Goal: Task Accomplishment & Management: Manage account settings

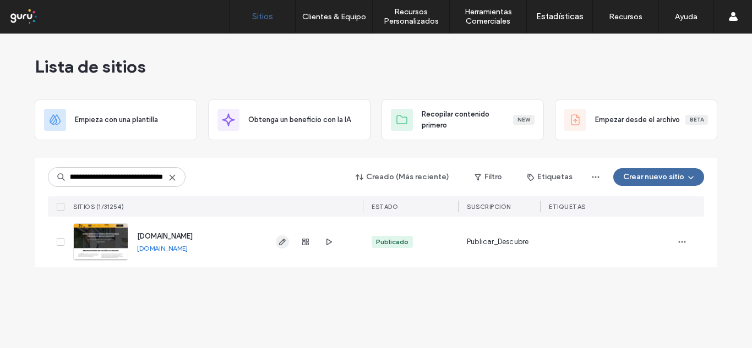
type input "**********"
click at [285, 238] on icon "button" at bounding box center [282, 242] width 9 height 9
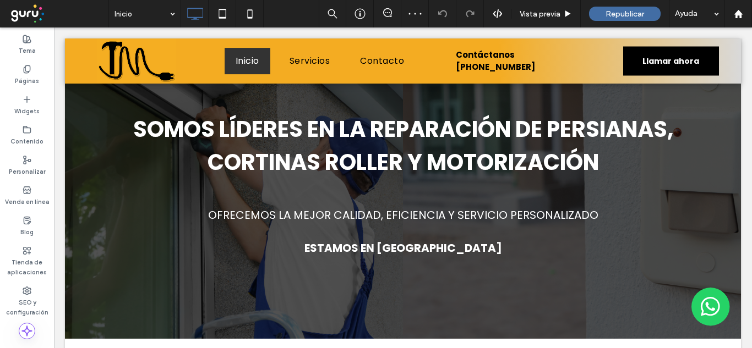
scroll to position [61, 0]
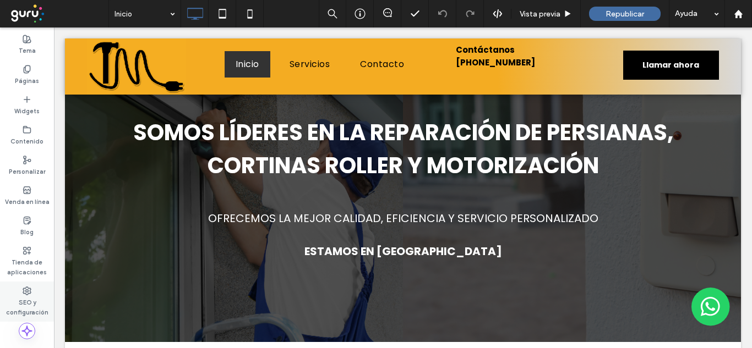
click at [37, 298] on label "SEO y configuración" at bounding box center [27, 307] width 54 height 22
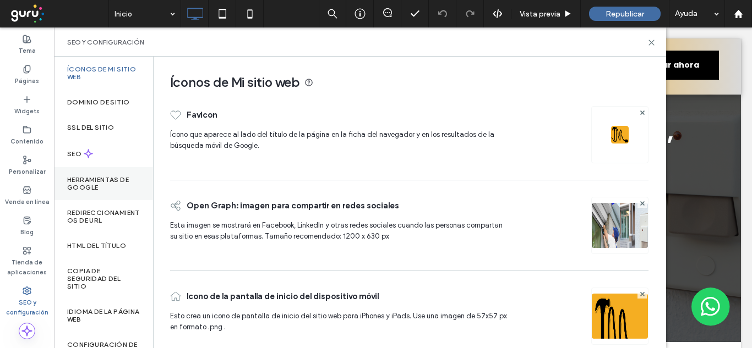
click at [84, 183] on label "Herramientas de Google" at bounding box center [103, 183] width 73 height 15
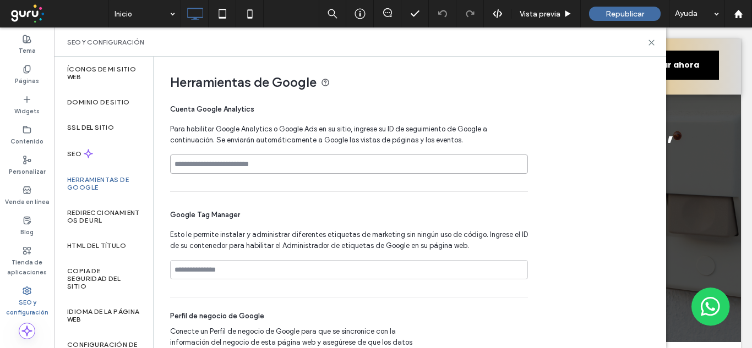
click at [225, 163] on input at bounding box center [349, 164] width 358 height 19
paste input "**********"
type input "**********"
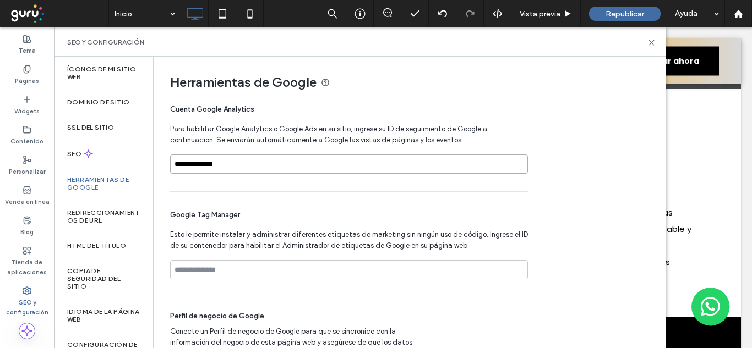
scroll to position [25, 0]
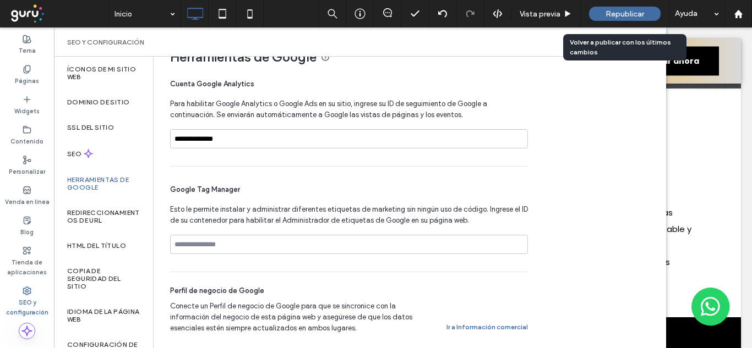
click at [606, 9] on span "Republicar" at bounding box center [624, 13] width 39 height 9
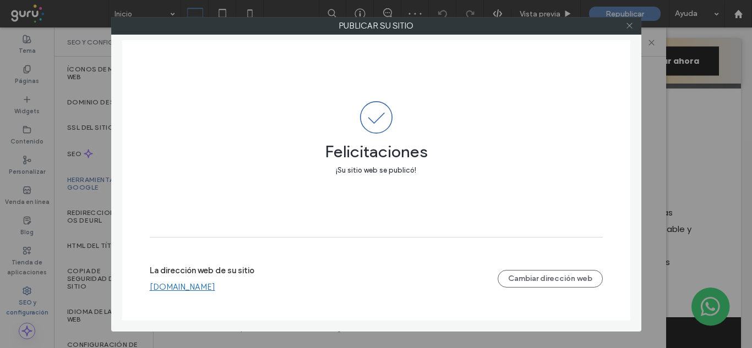
click at [628, 28] on icon at bounding box center [629, 25] width 8 height 8
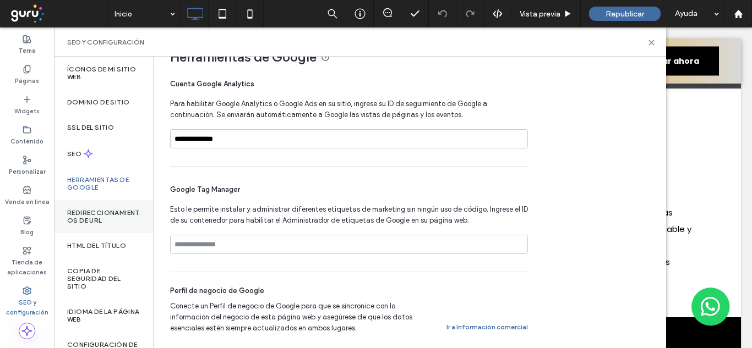
click at [119, 225] on div "Redireccionamientos de URL" at bounding box center [103, 216] width 99 height 33
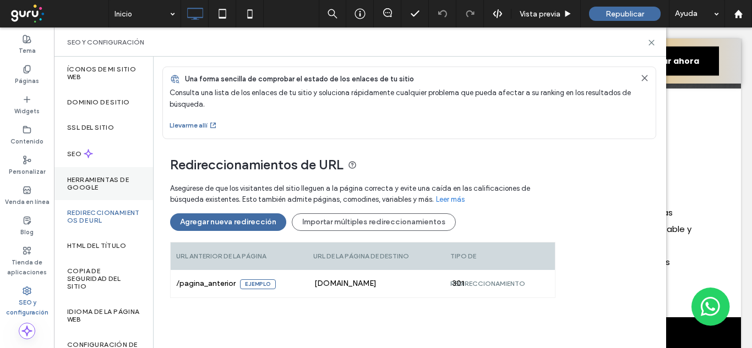
click at [102, 192] on div "Herramientas de Google" at bounding box center [103, 183] width 99 height 33
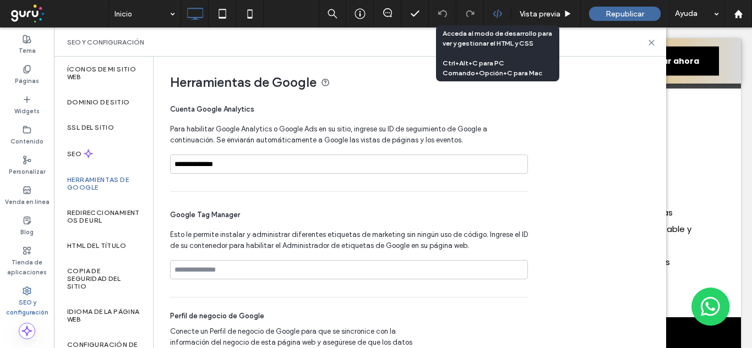
click at [495, 15] on icon at bounding box center [498, 14] width 10 height 10
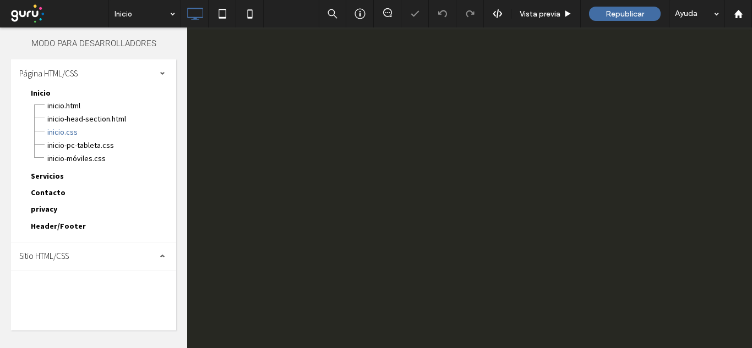
scroll to position [0, 0]
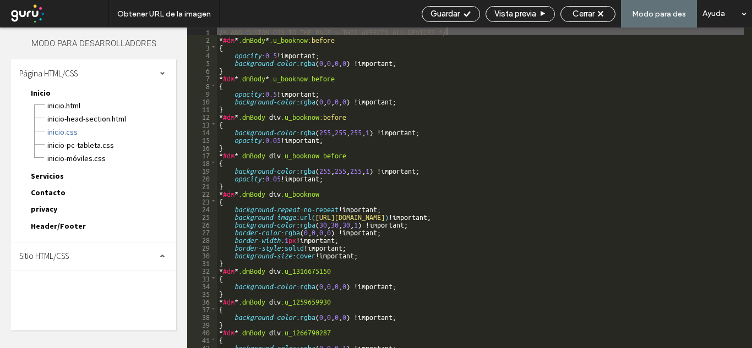
click at [76, 253] on div "Sitio HTML/CSS" at bounding box center [93, 257] width 165 height 28
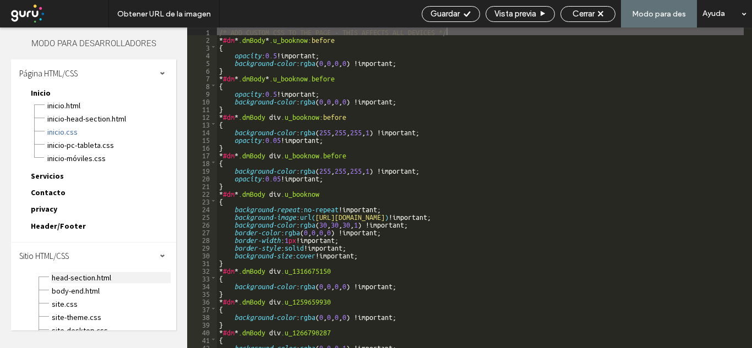
click at [118, 273] on span "head-section.html" at bounding box center [110, 277] width 119 height 11
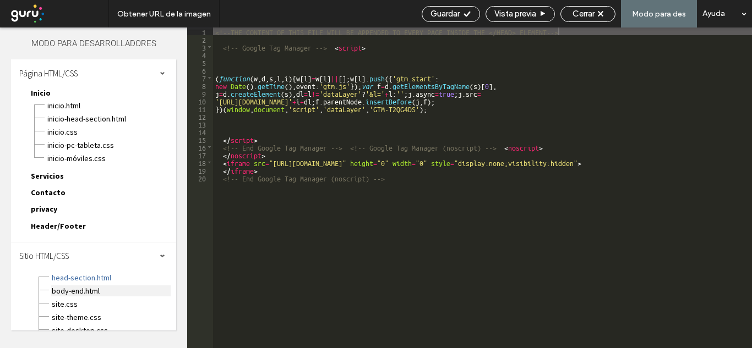
click at [104, 291] on span "body-end.html" at bounding box center [110, 291] width 119 height 11
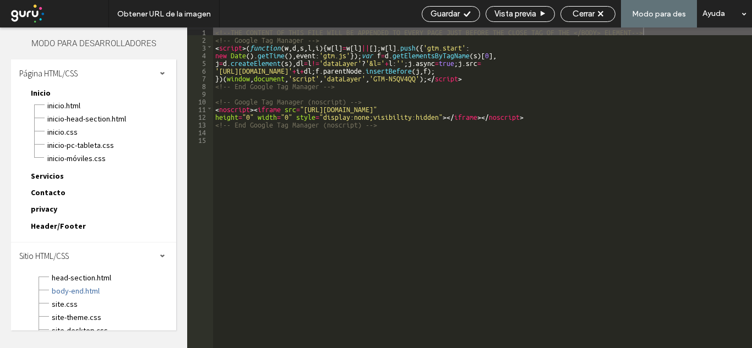
click at [92, 283] on div "body-end.html" at bounding box center [113, 289] width 125 height 13
click at [97, 277] on span "head-section.html" at bounding box center [110, 277] width 119 height 11
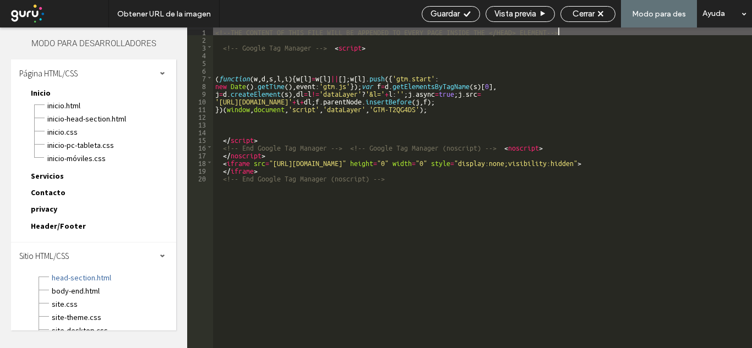
click at [410, 182] on div "**********" at bounding box center [295, 169] width 358 height 29
click at [388, 178] on div "**********" at bounding box center [295, 169] width 358 height 29
click at [378, 171] on div "Google Tag Manager Esto le permite instalar y administrar diferentes etiquetas …" at bounding box center [295, 219] width 358 height 105
click at [79, 294] on span "body-end.html" at bounding box center [110, 291] width 119 height 11
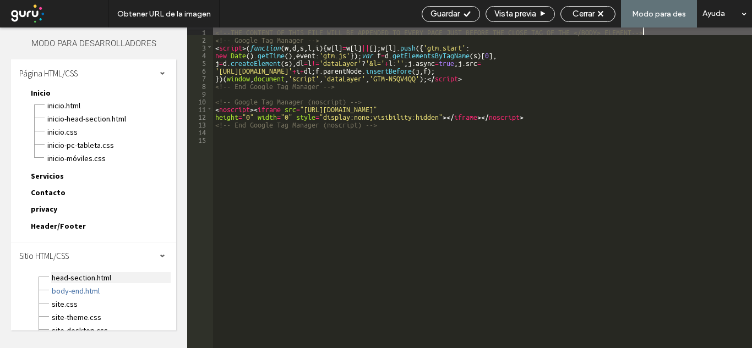
click at [87, 280] on span "head-section.html" at bounding box center [110, 277] width 119 height 11
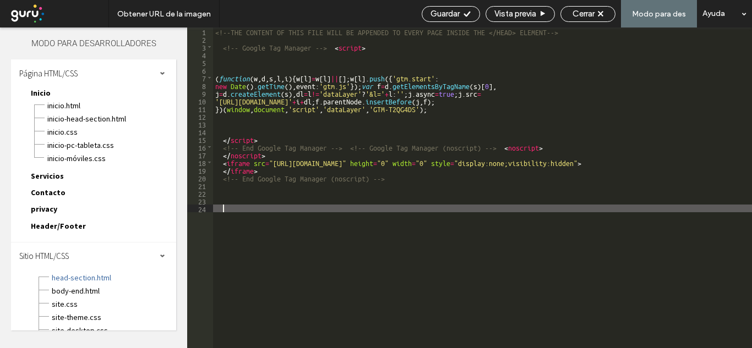
paste textarea
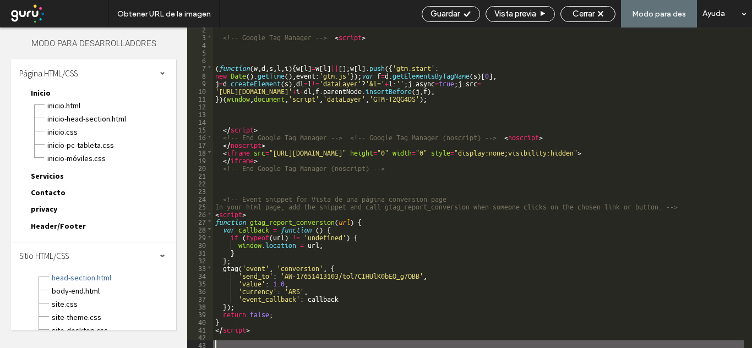
type textarea "**"
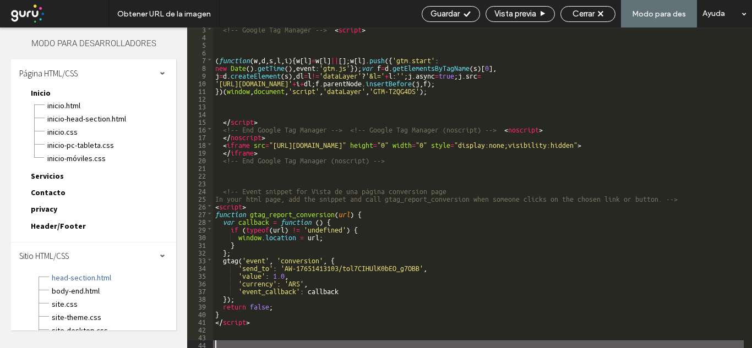
scroll to position [18, 0]
click at [454, 15] on span "Guardar" at bounding box center [444, 14] width 29 height 10
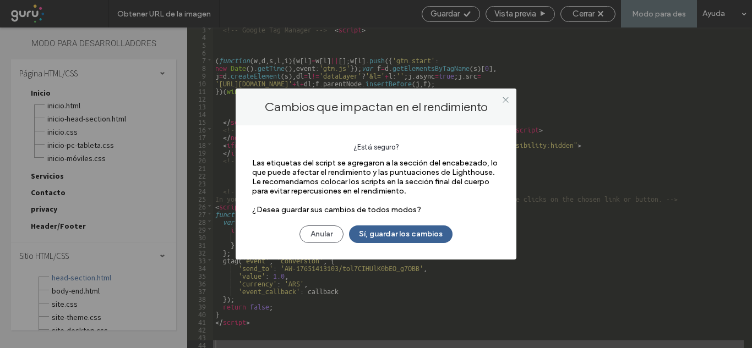
click at [403, 233] on button "Sí, guardar los cambios" at bounding box center [400, 235] width 103 height 18
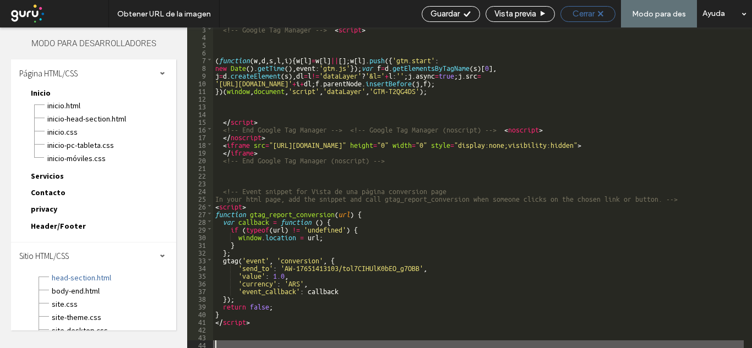
scroll to position [0, 0]
click at [594, 13] on span "Cerrar" at bounding box center [583, 14] width 22 height 10
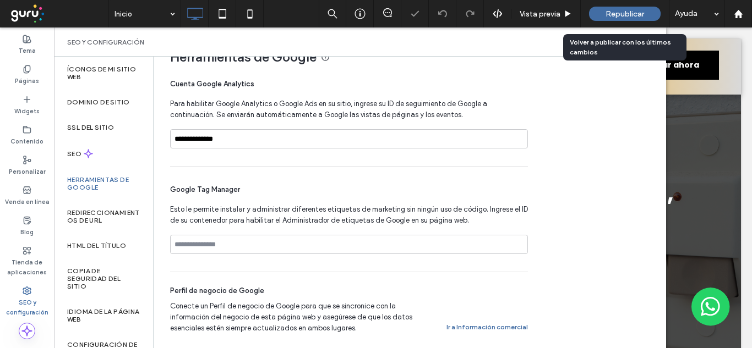
click at [610, 20] on div "Republicar" at bounding box center [625, 14] width 72 height 14
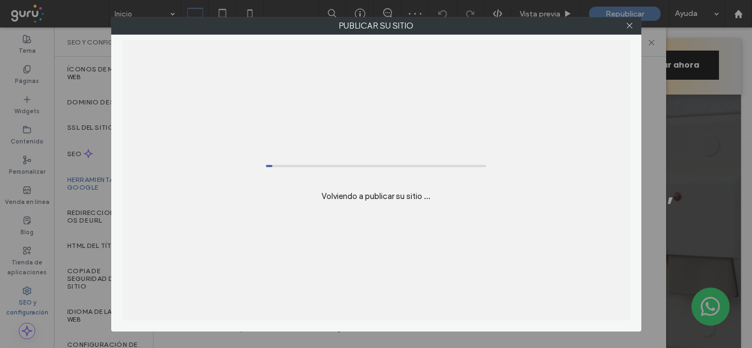
click at [623, 13] on div "Publicar su sitio Volviendo a publicar su sitio ..." at bounding box center [376, 174] width 752 height 348
